Goal: Information Seeking & Learning: Learn about a topic

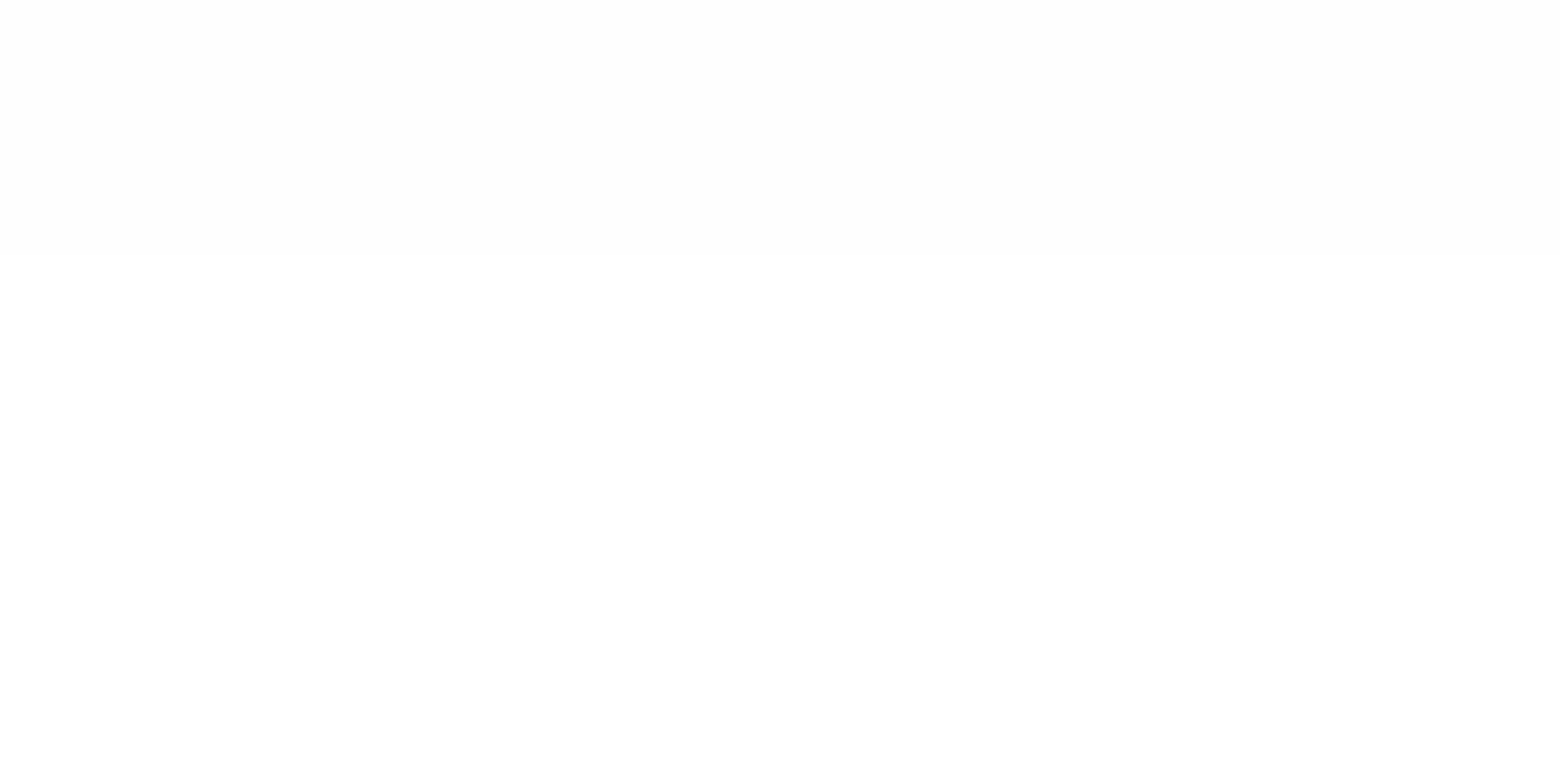
type input "******"
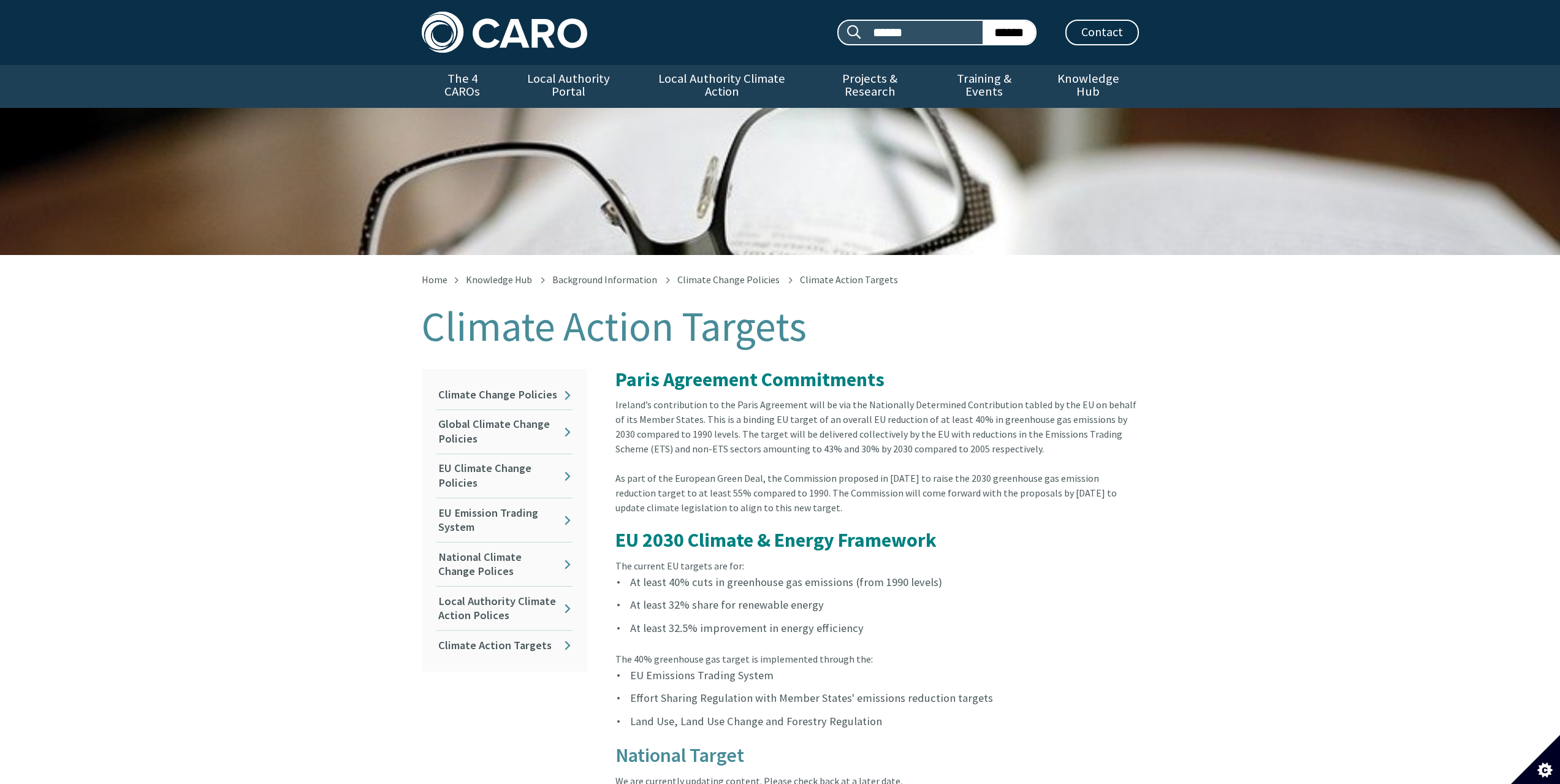
click at [678, 421] on div "Ireland’s contribution to the Paris Agreement will be via the Nationally Determ…" at bounding box center [877, 434] width 524 height 74
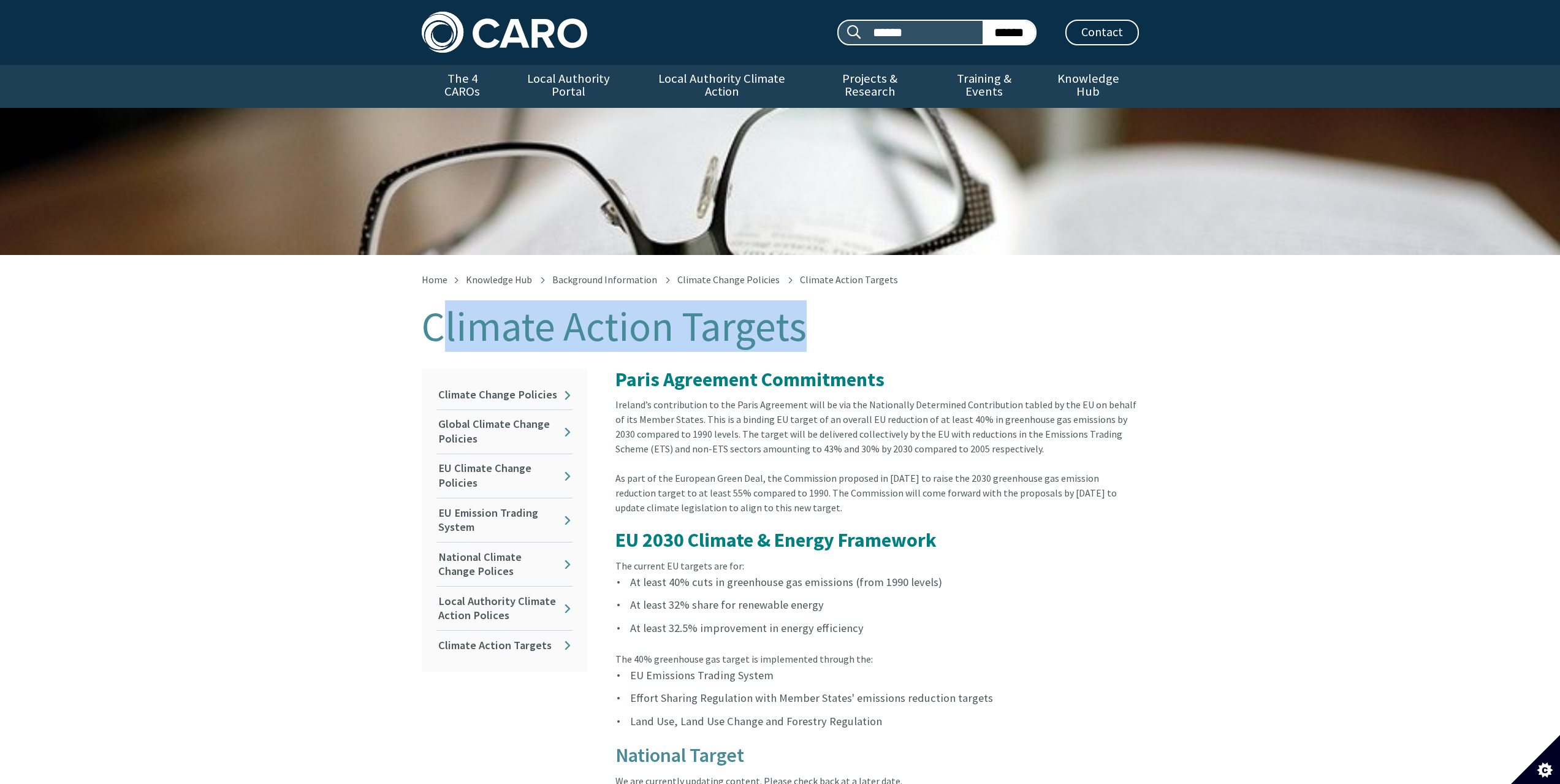
drag, startPoint x: 437, startPoint y: 316, endPoint x: 809, endPoint y: 316, distance: 372.0
click at [809, 316] on h1 "Climate Action Targets" at bounding box center [780, 327] width 718 height 46
drag, startPoint x: 429, startPoint y: 321, endPoint x: 798, endPoint y: 316, distance: 369.0
click at [798, 316] on div "Home Knowledge Hub Background Information Climate Change Policies Climate Actio…" at bounding box center [780, 565] width 736 height 582
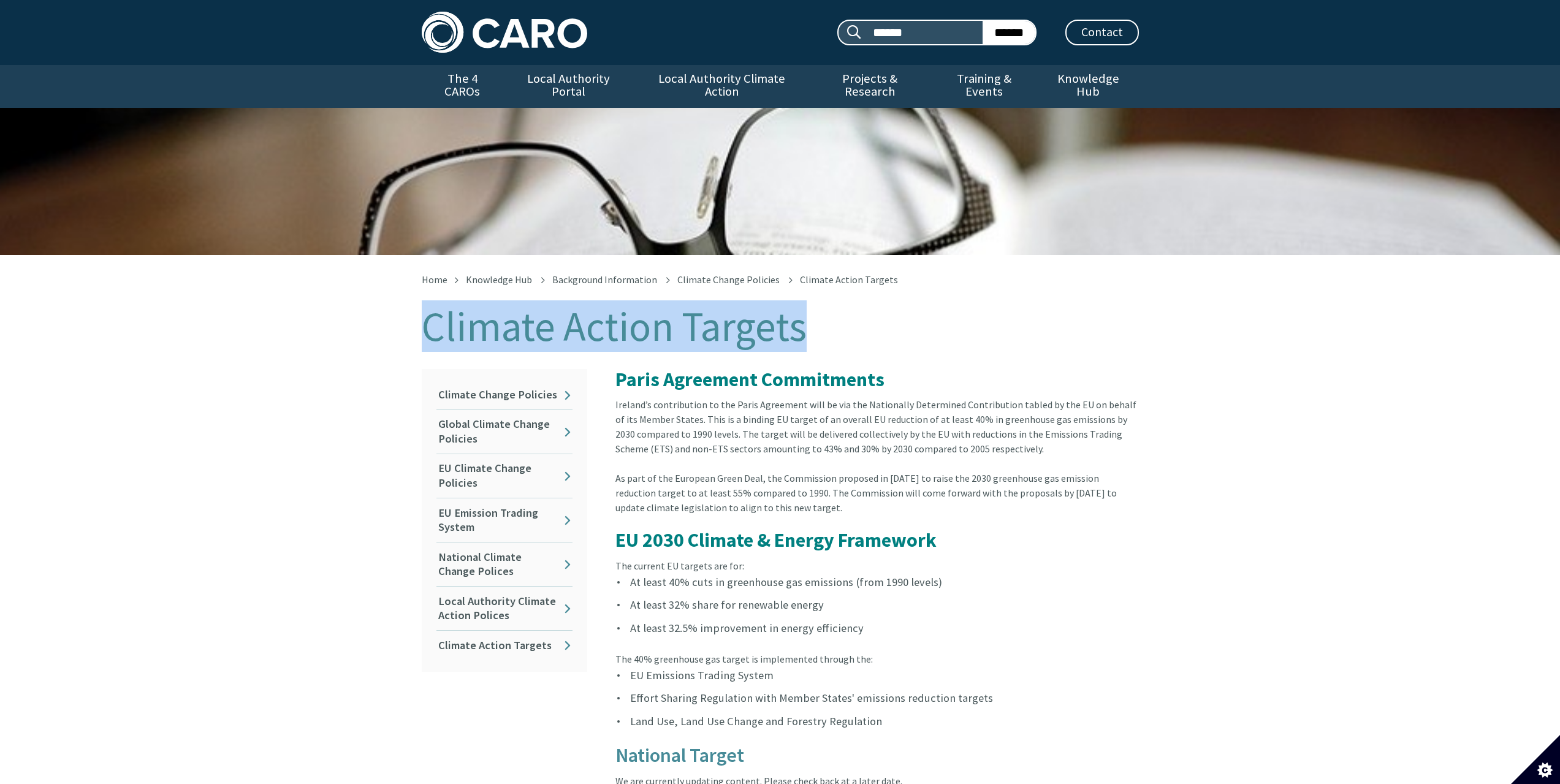
copy h1 "Climate Action Targets"
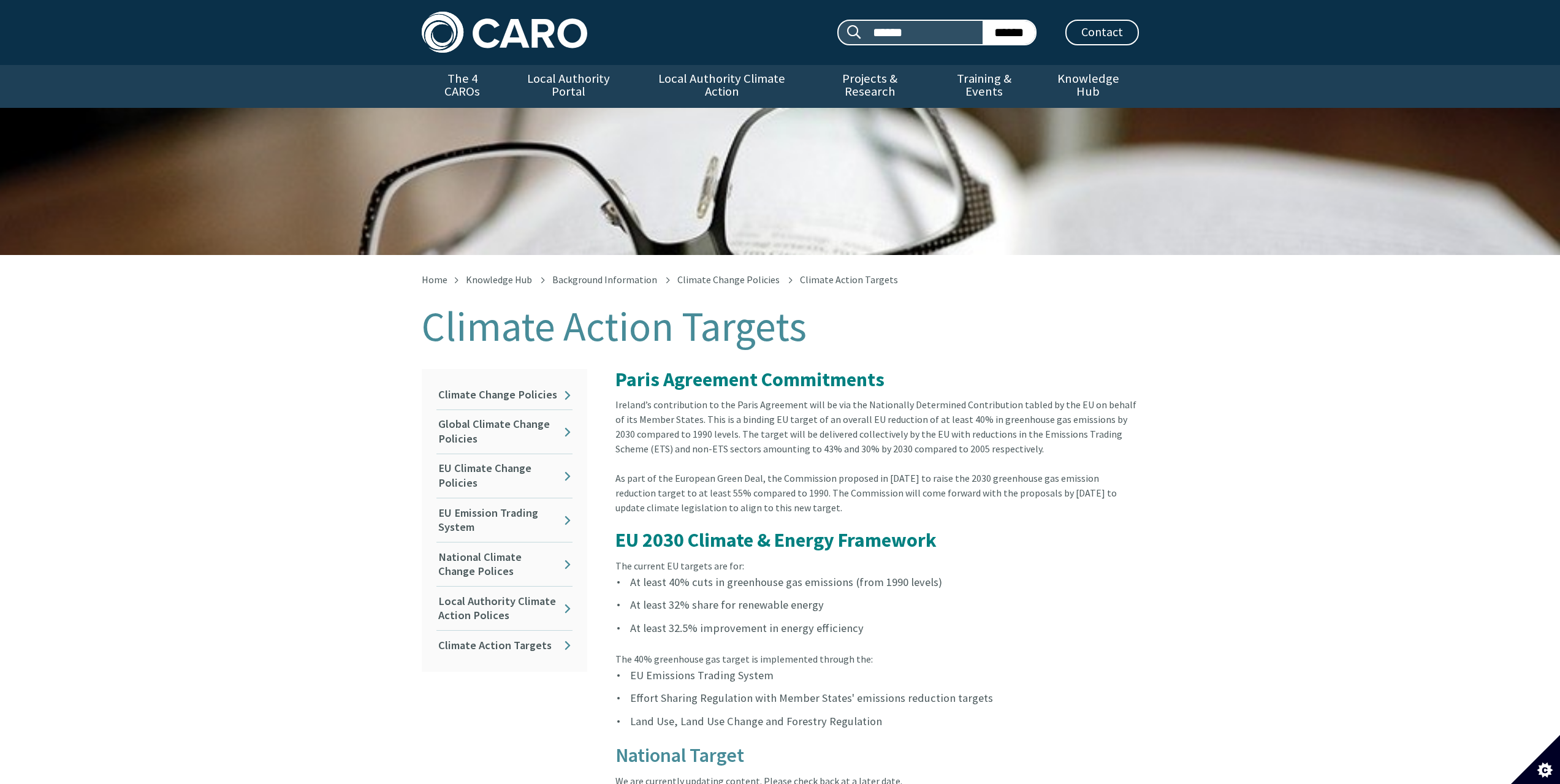
click at [768, 435] on div "Ireland’s contribution to the Paris Agreement will be via the Nationally Determ…" at bounding box center [877, 434] width 524 height 74
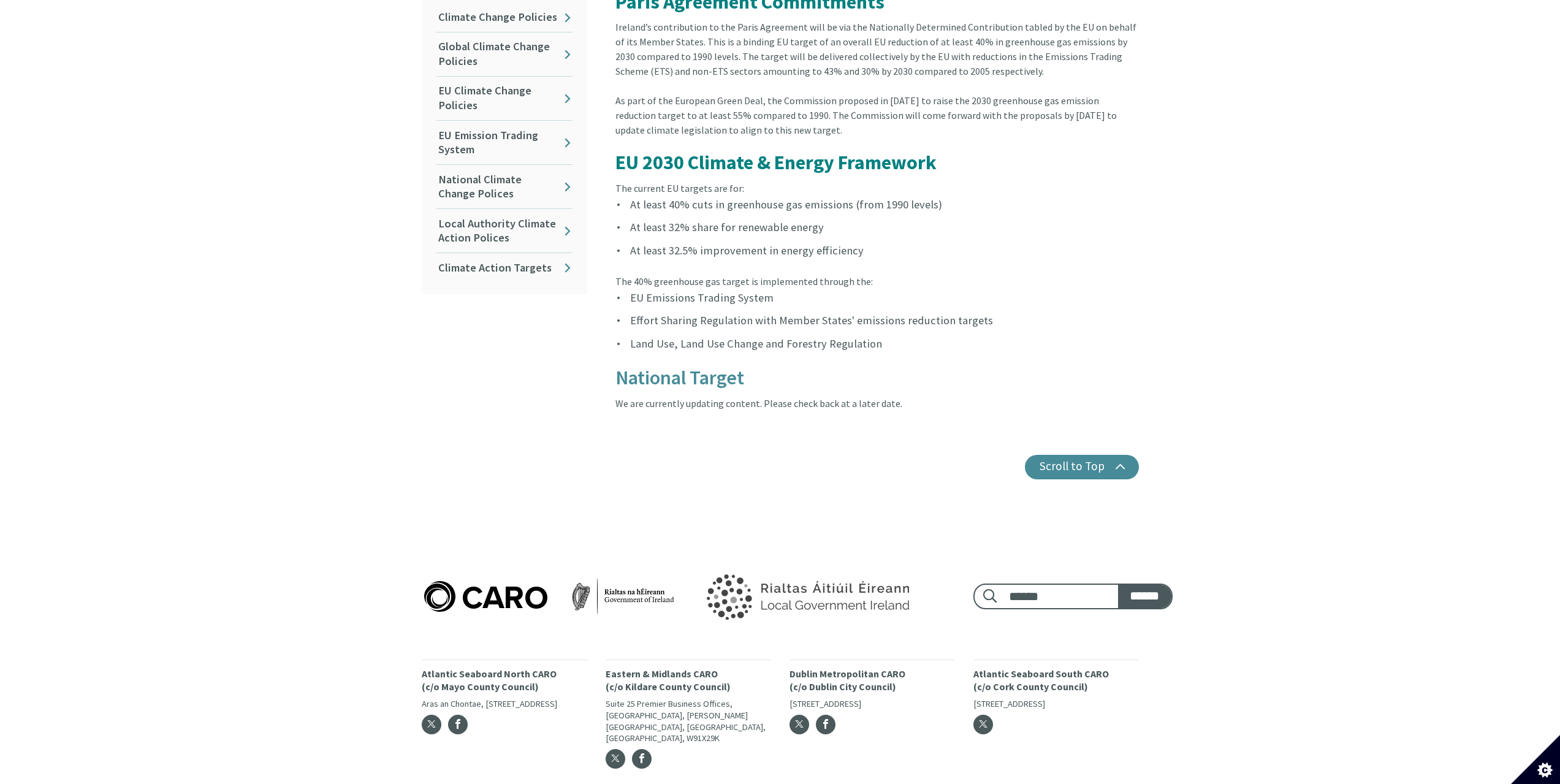
scroll to position [106, 0]
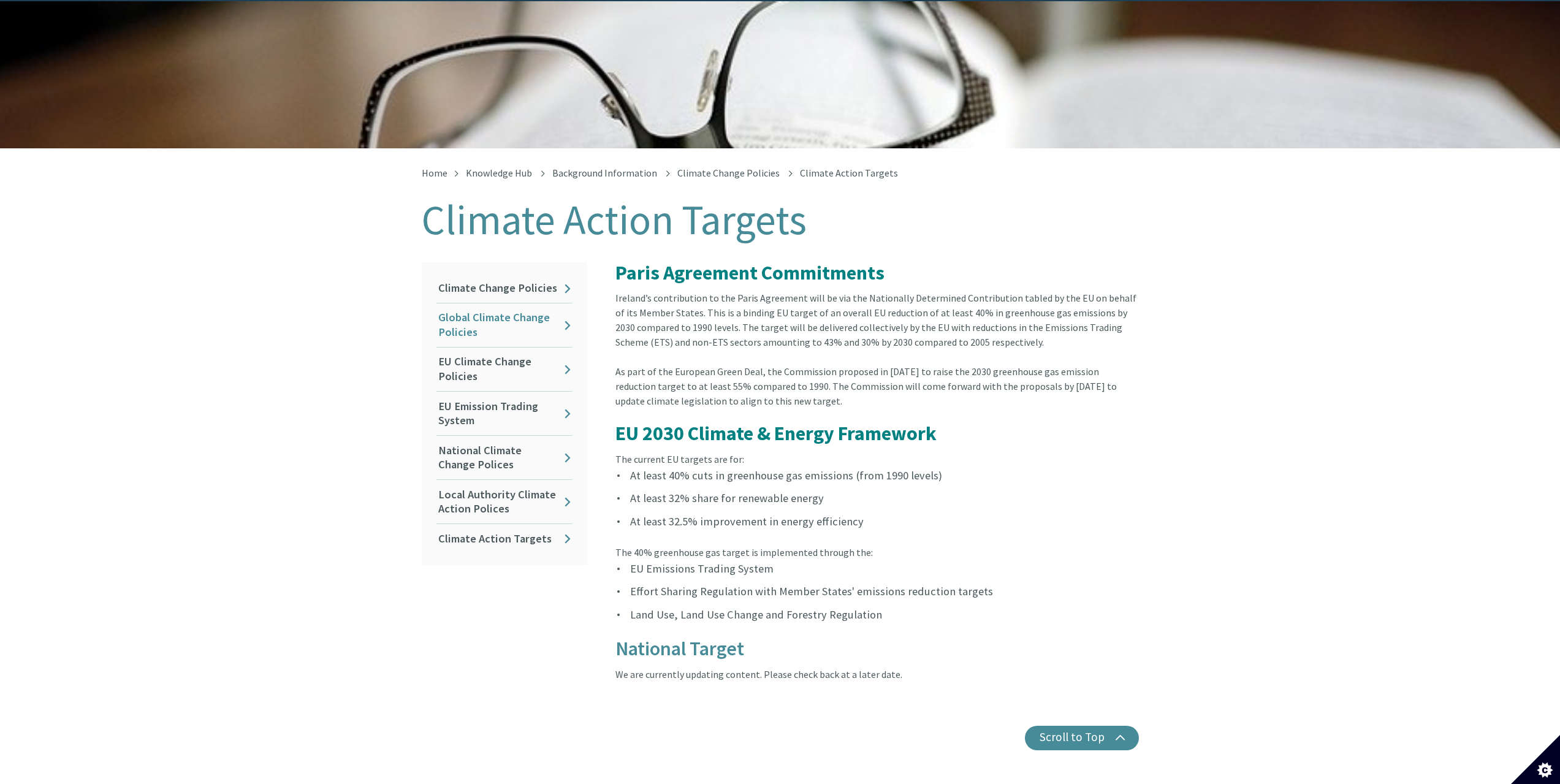
click at [490, 317] on link "Global Climate Change Policies" at bounding box center [505, 325] width 136 height 44
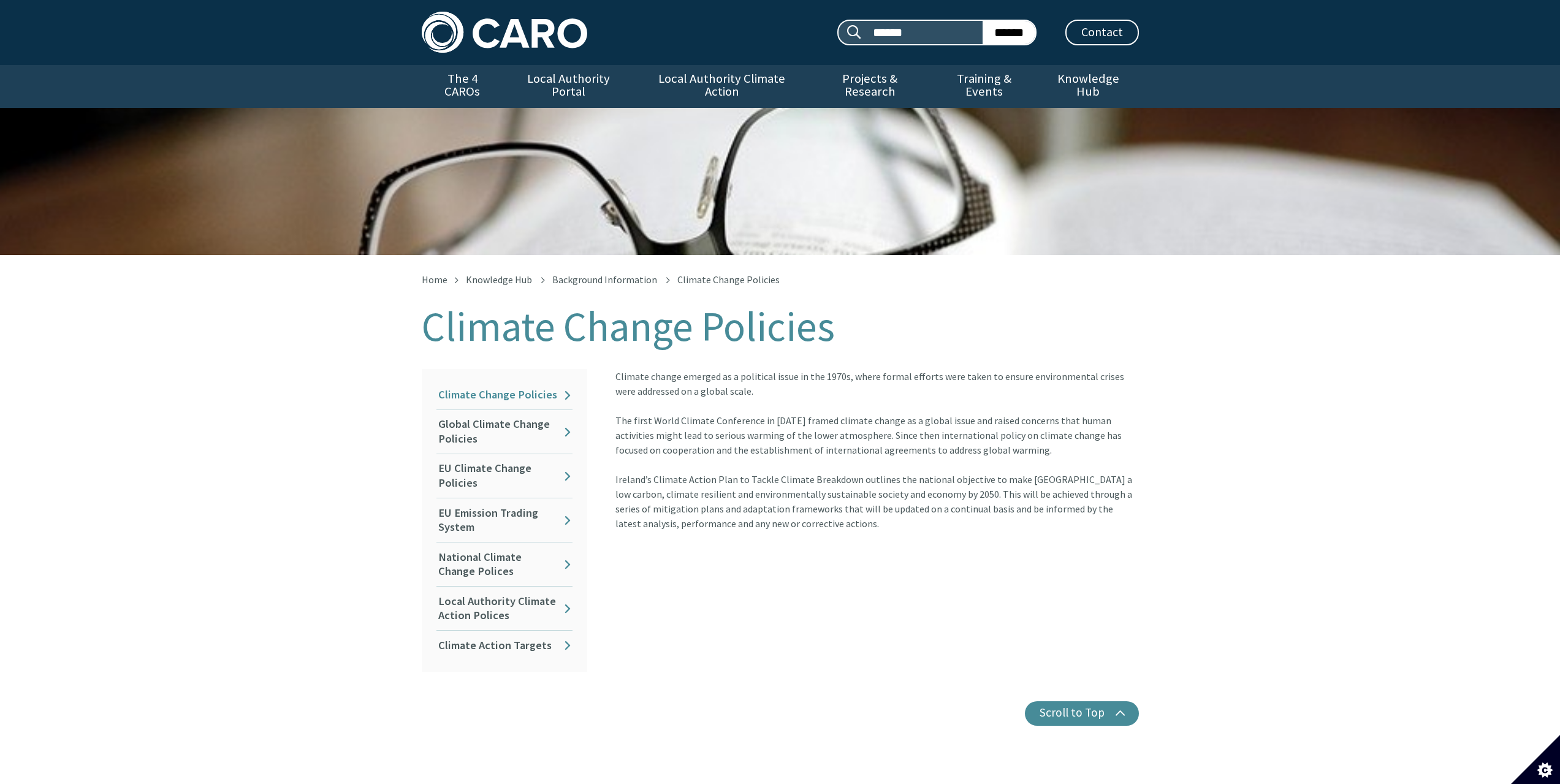
click at [559, 382] on link "Climate Change Policies" at bounding box center [505, 395] width 136 height 29
click at [450, 78] on link "The 4 CAROs" at bounding box center [462, 87] width 82 height 43
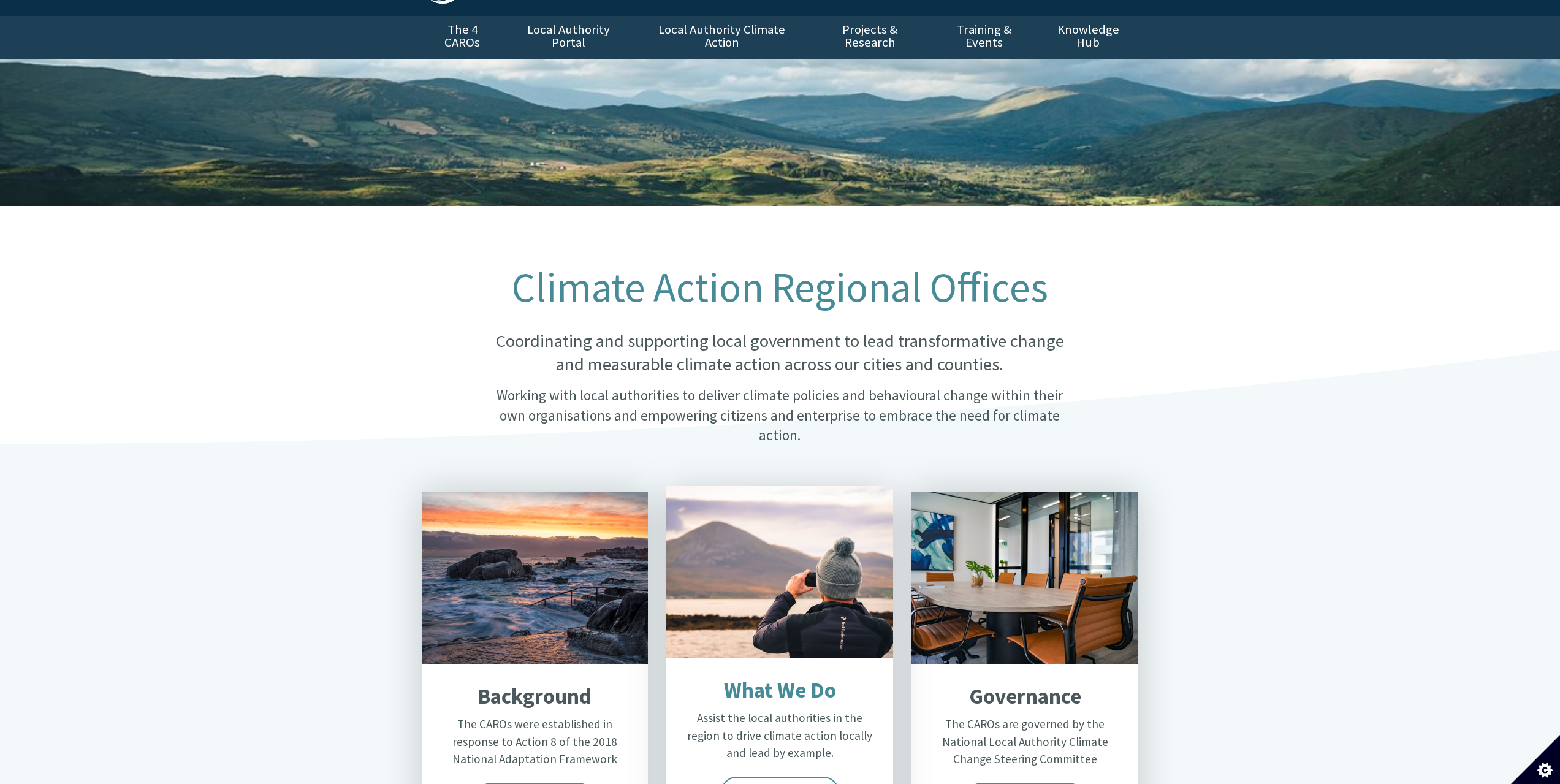
scroll to position [184, 0]
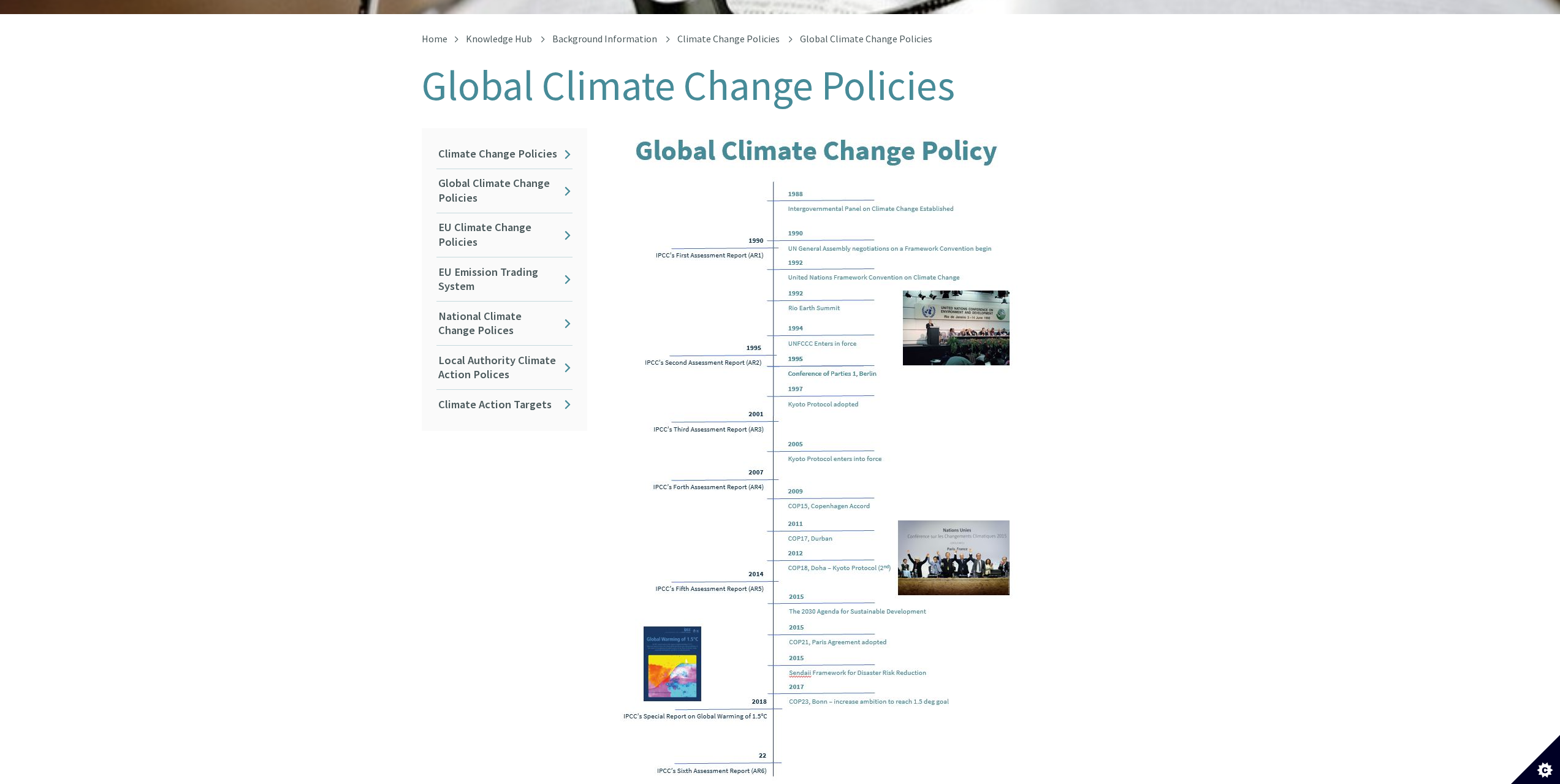
scroll to position [184, 0]
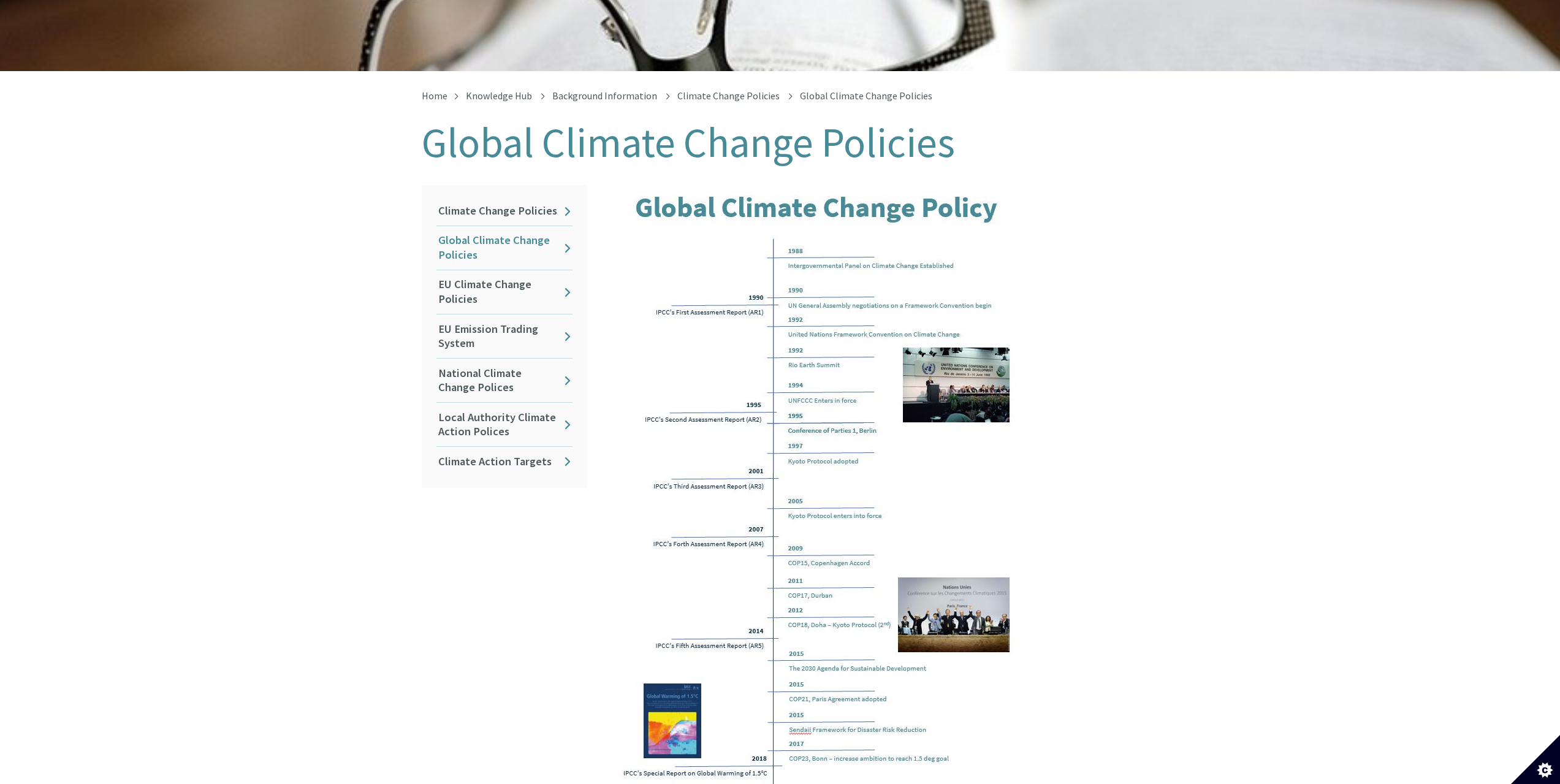
click at [476, 230] on link "Global Climate Change Policies" at bounding box center [505, 248] width 136 height 44
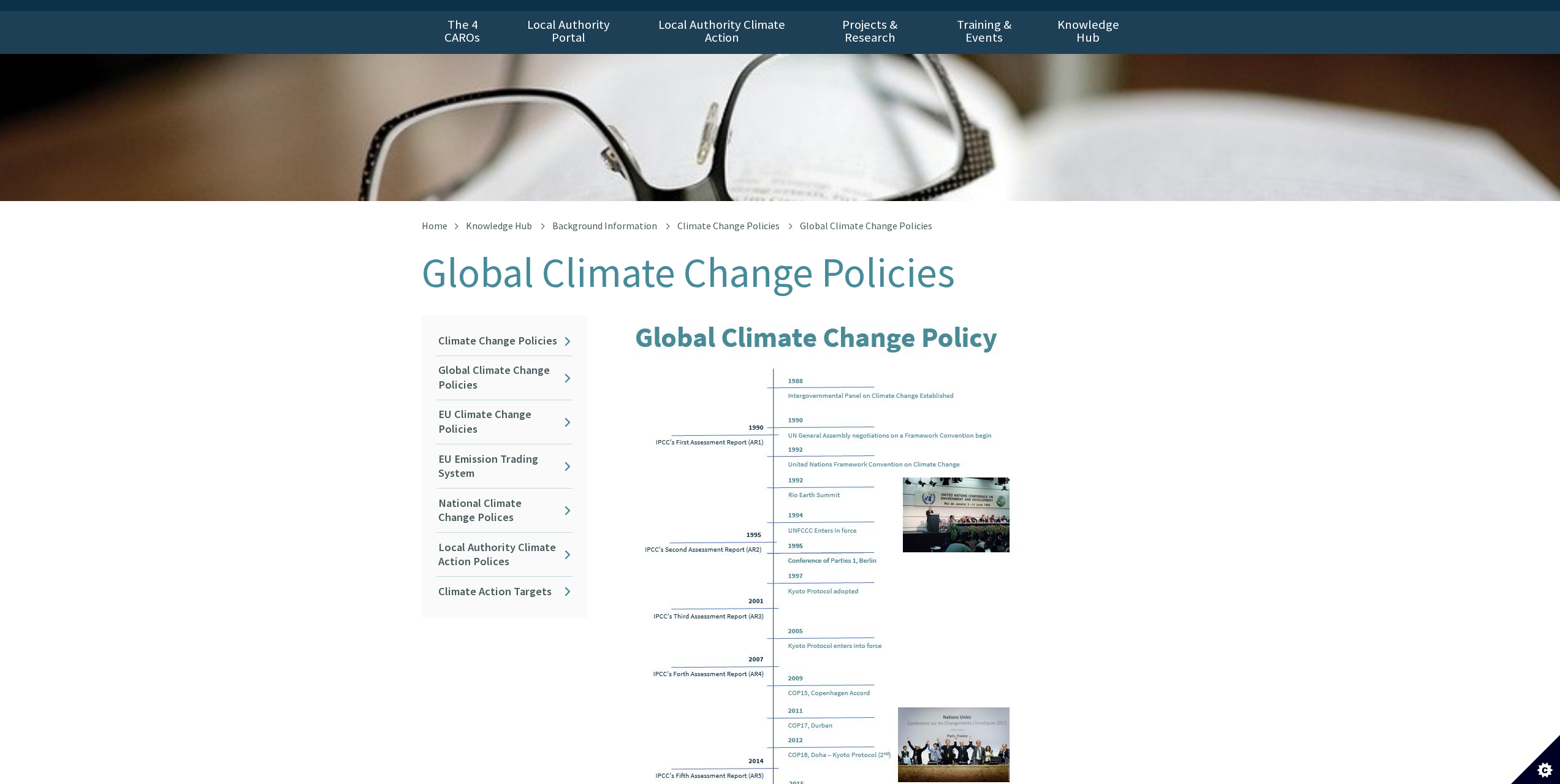
scroll to position [245, 0]
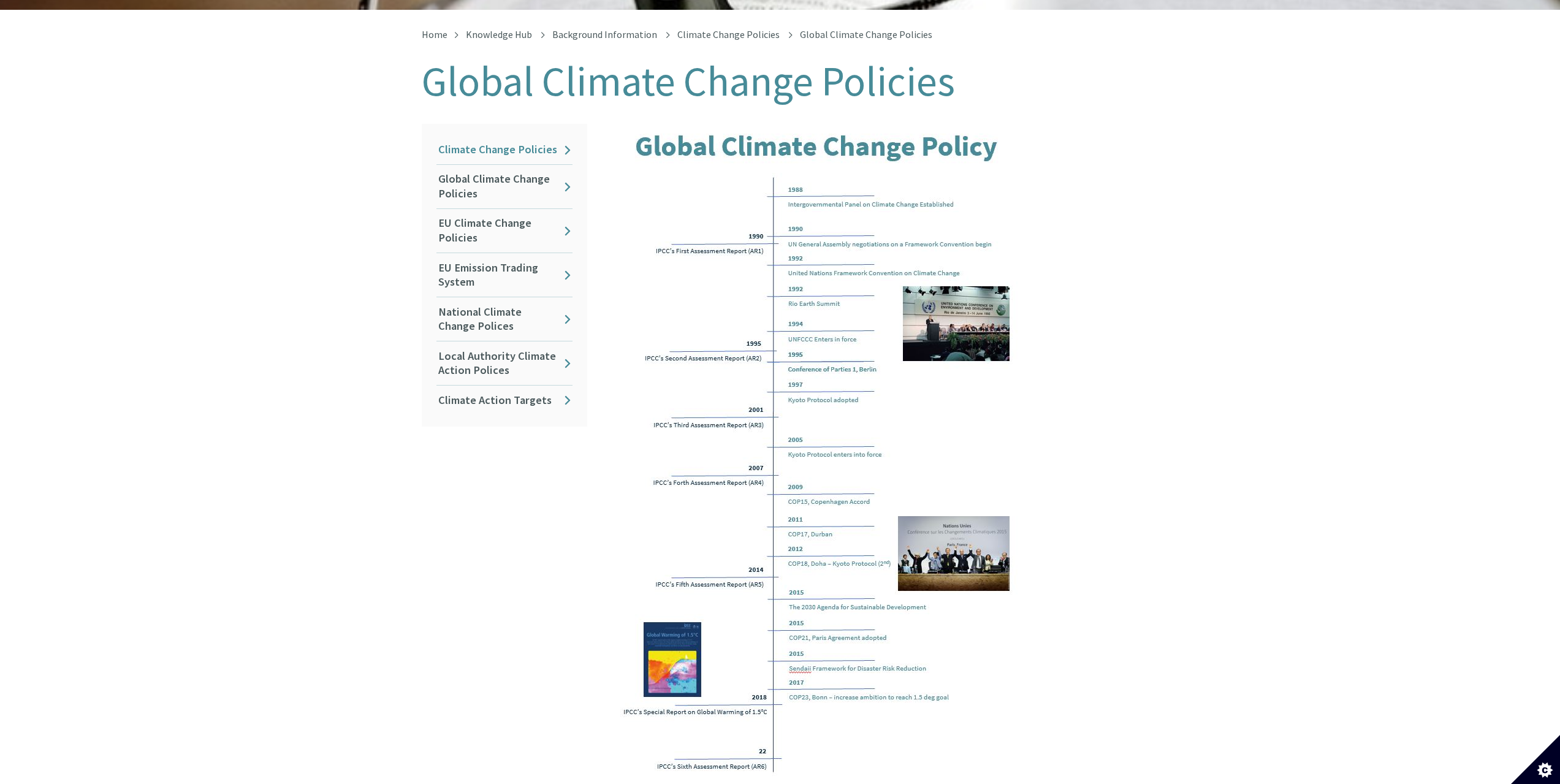
click at [493, 139] on link "Climate Change Policies" at bounding box center [505, 150] width 136 height 29
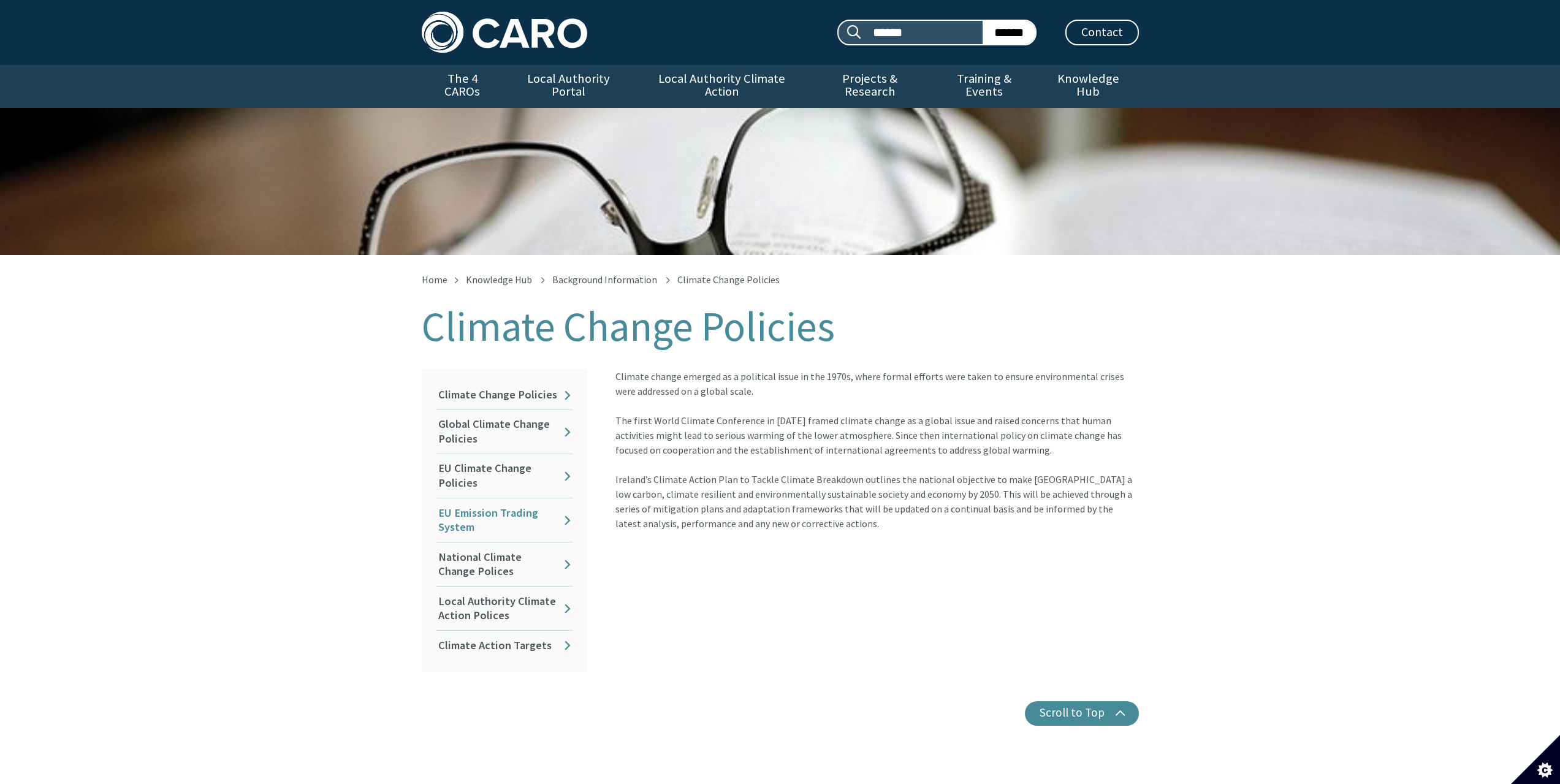
click at [541, 506] on link "EU Emission Trading System" at bounding box center [505, 520] width 136 height 44
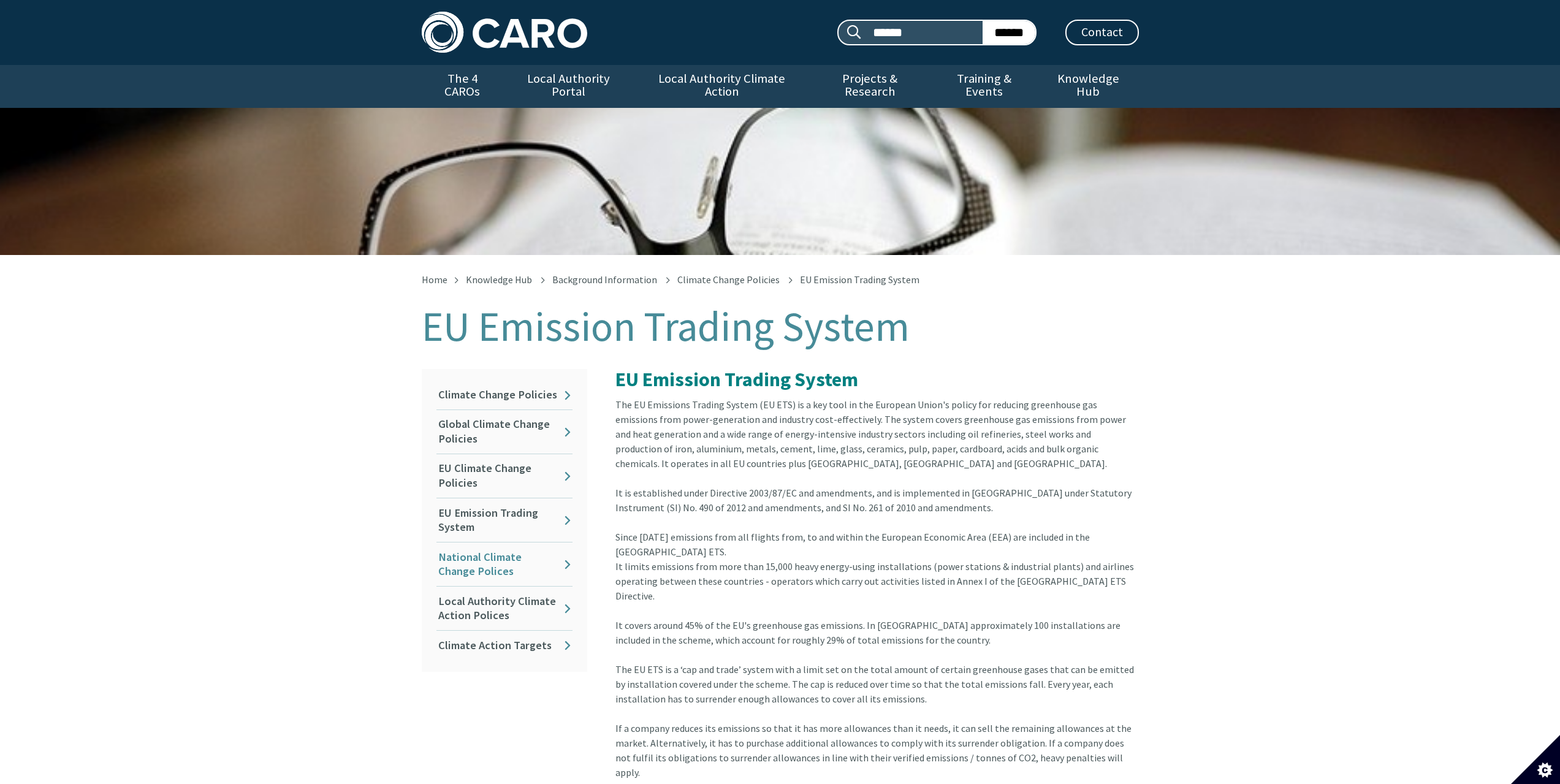
click at [531, 549] on link "National Climate Change Polices" at bounding box center [505, 564] width 136 height 44
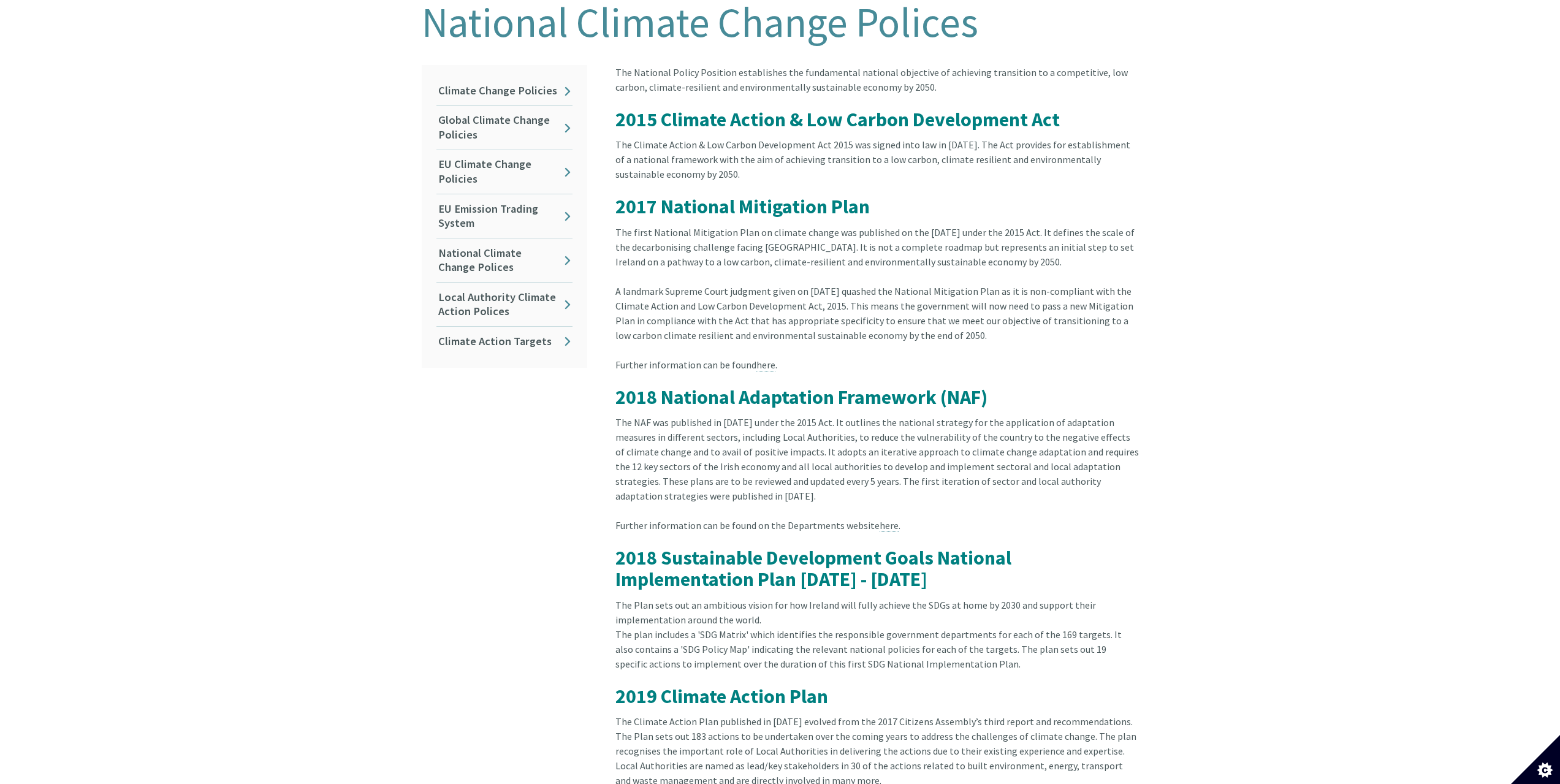
scroll to position [307, 0]
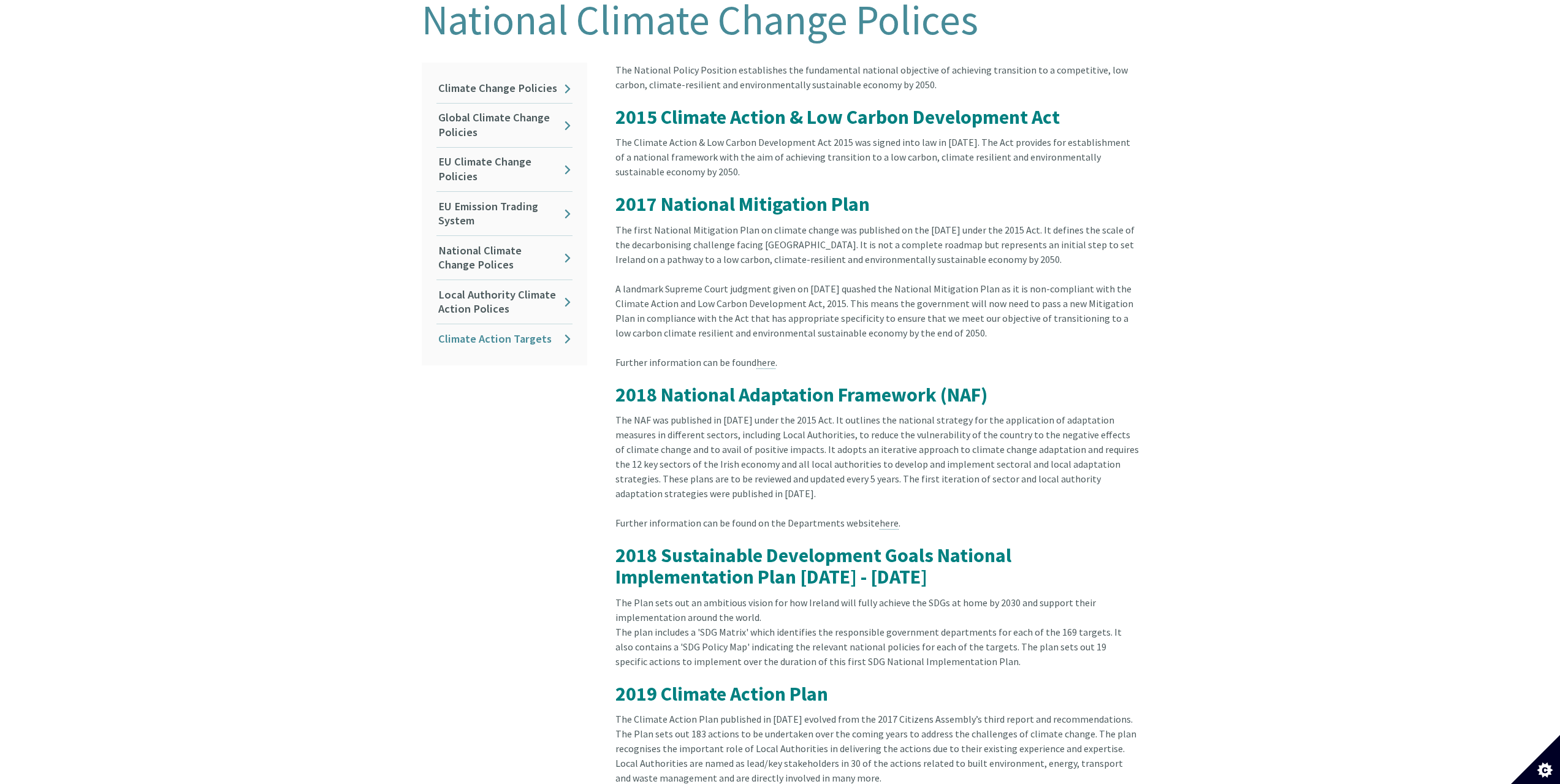
click at [510, 335] on link "Climate Action Targets" at bounding box center [505, 338] width 136 height 29
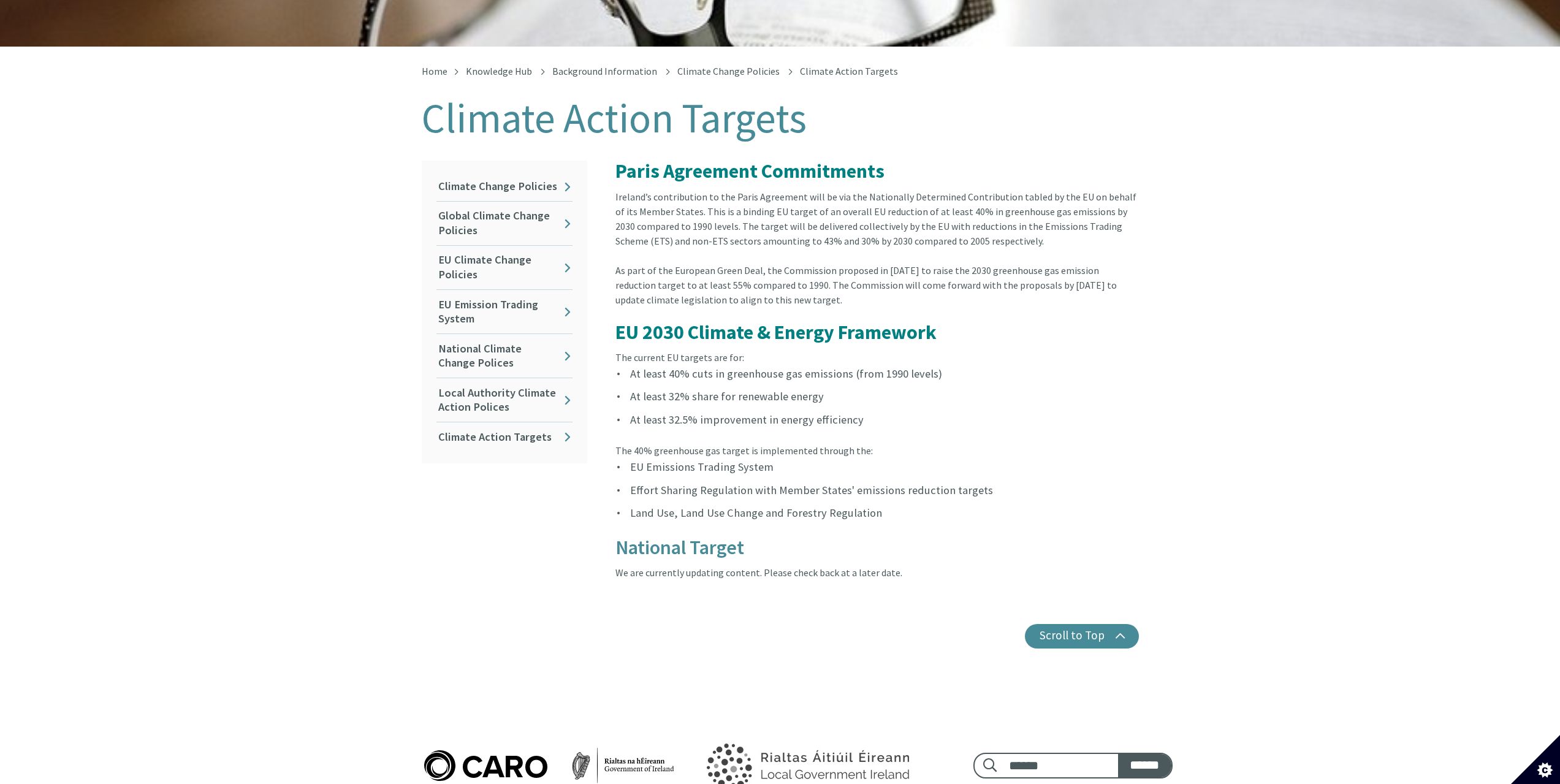
scroll to position [245, 0]
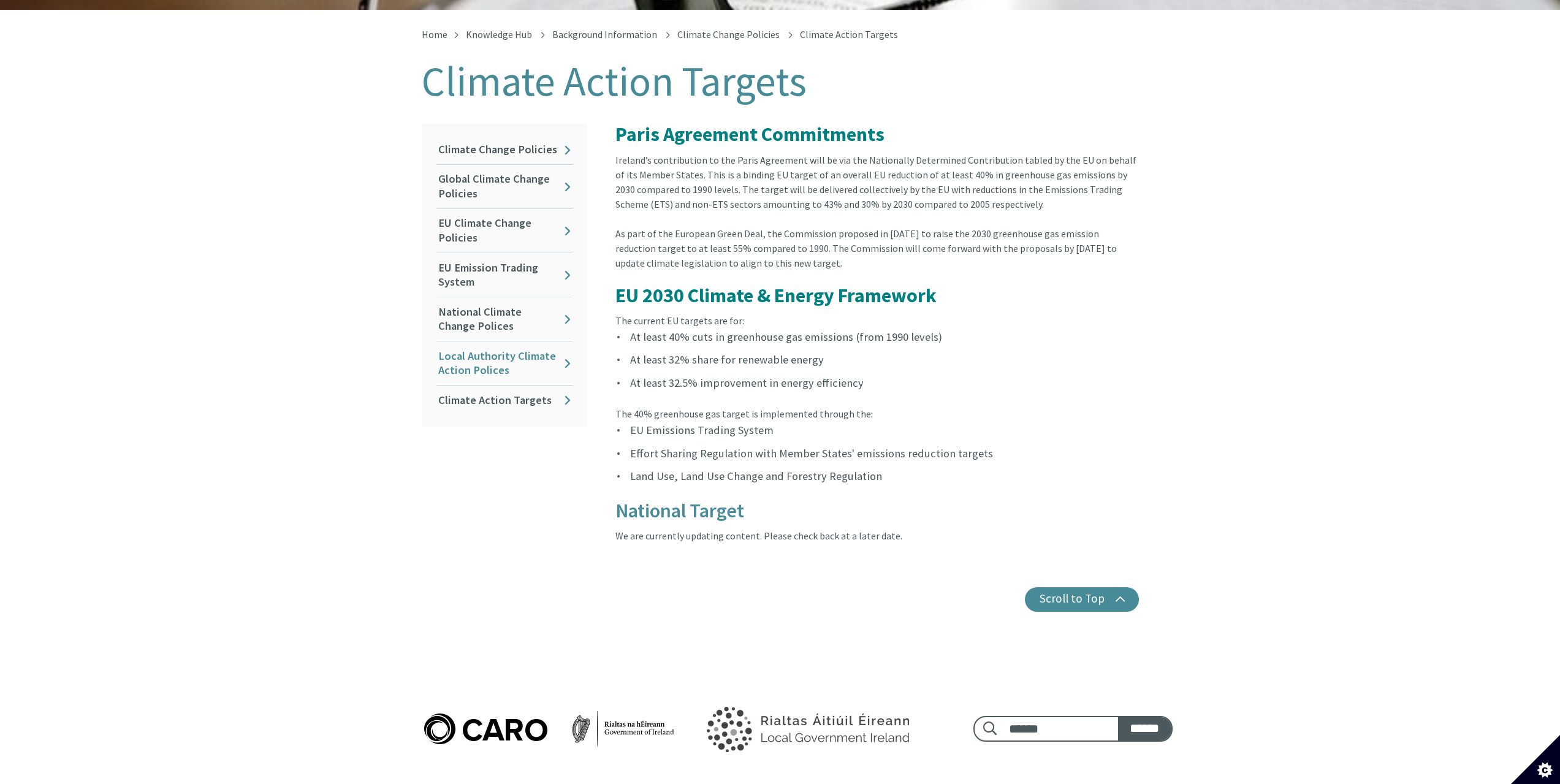
click at [505, 342] on link "Local Authority Climate Action Polices" at bounding box center [505, 363] width 136 height 44
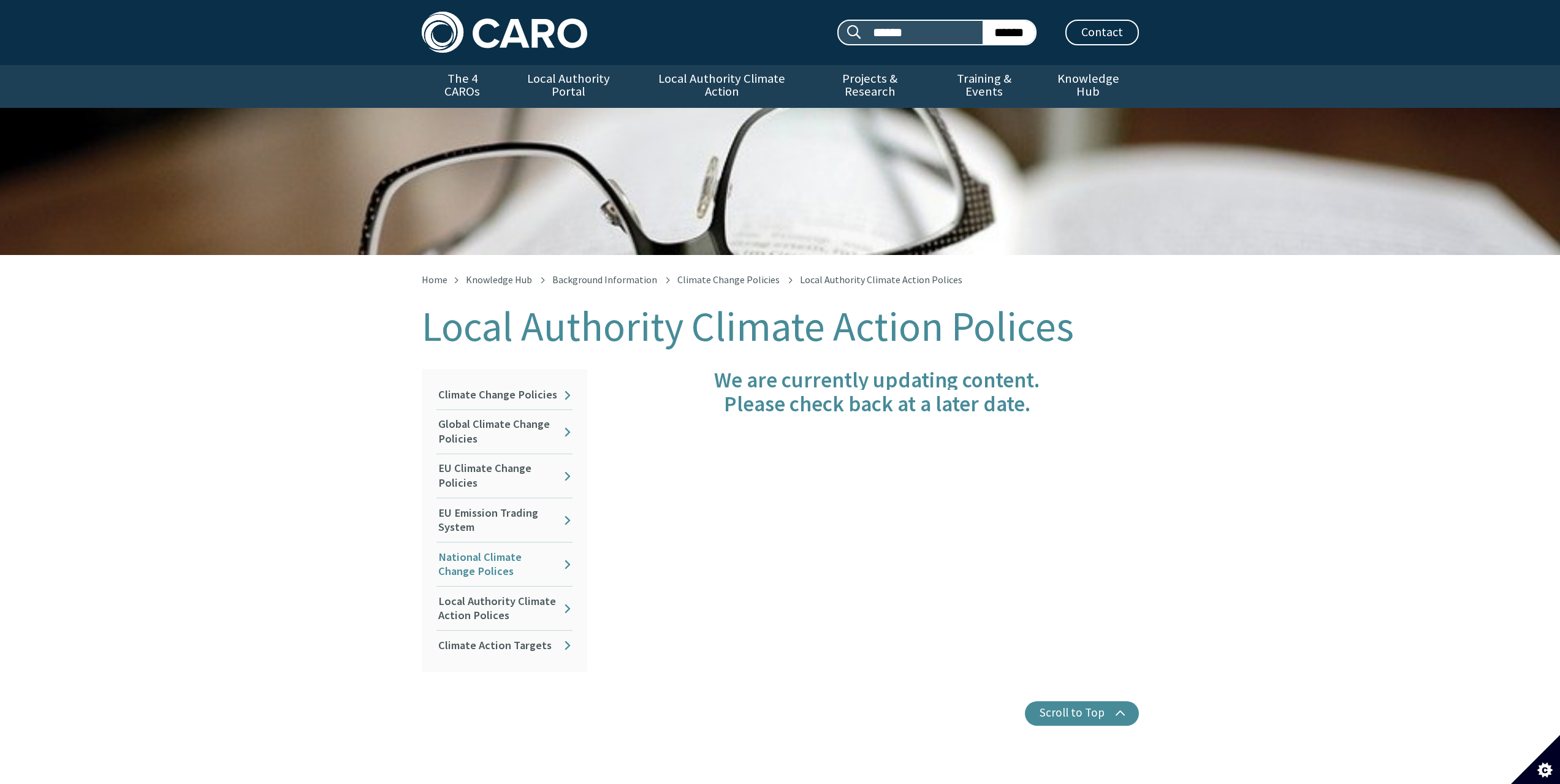
click at [513, 550] on link "National Climate Change Polices" at bounding box center [505, 564] width 136 height 44
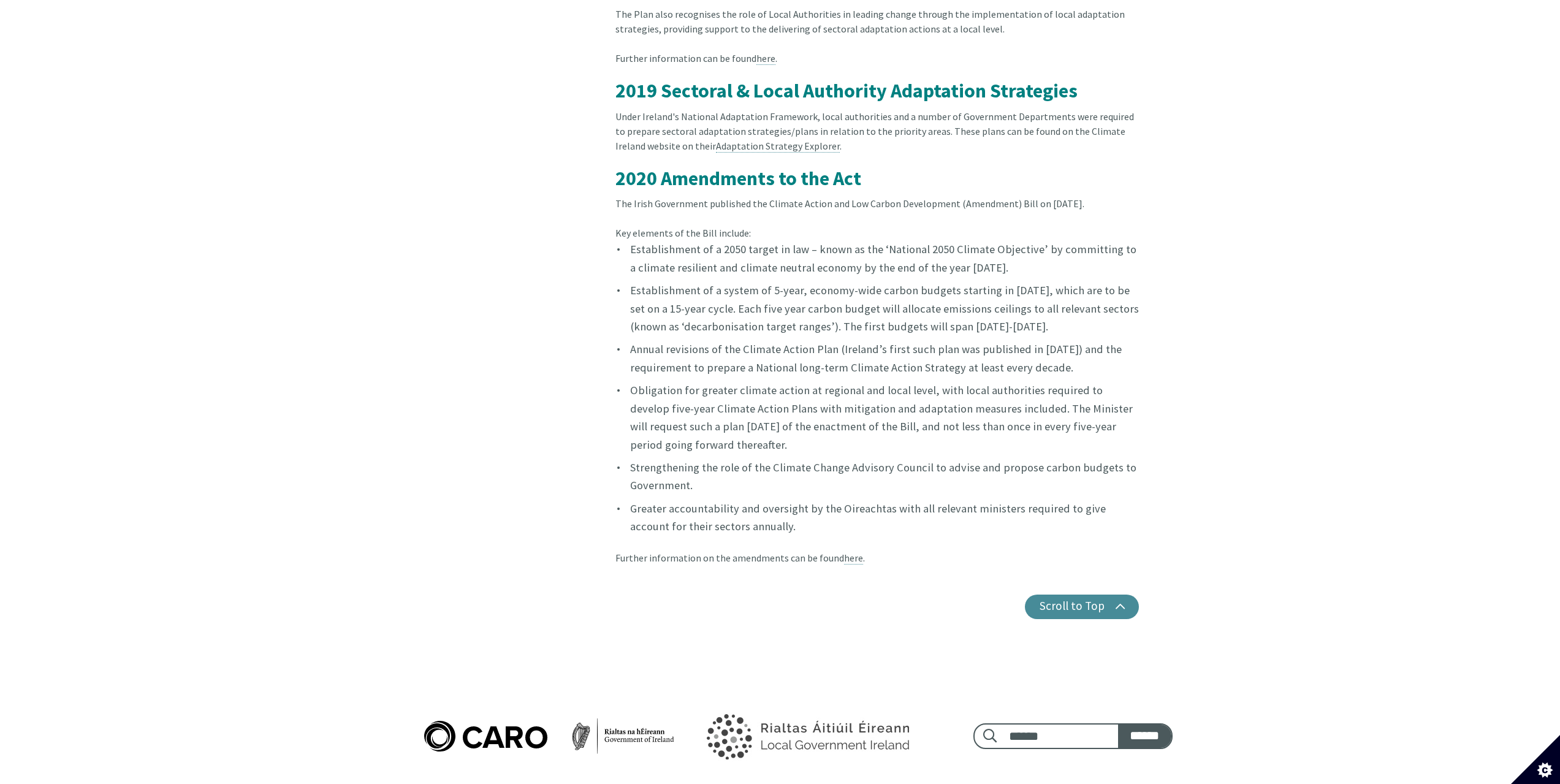
scroll to position [1410, 0]
